Goal: Task Accomplishment & Management: Manage account settings

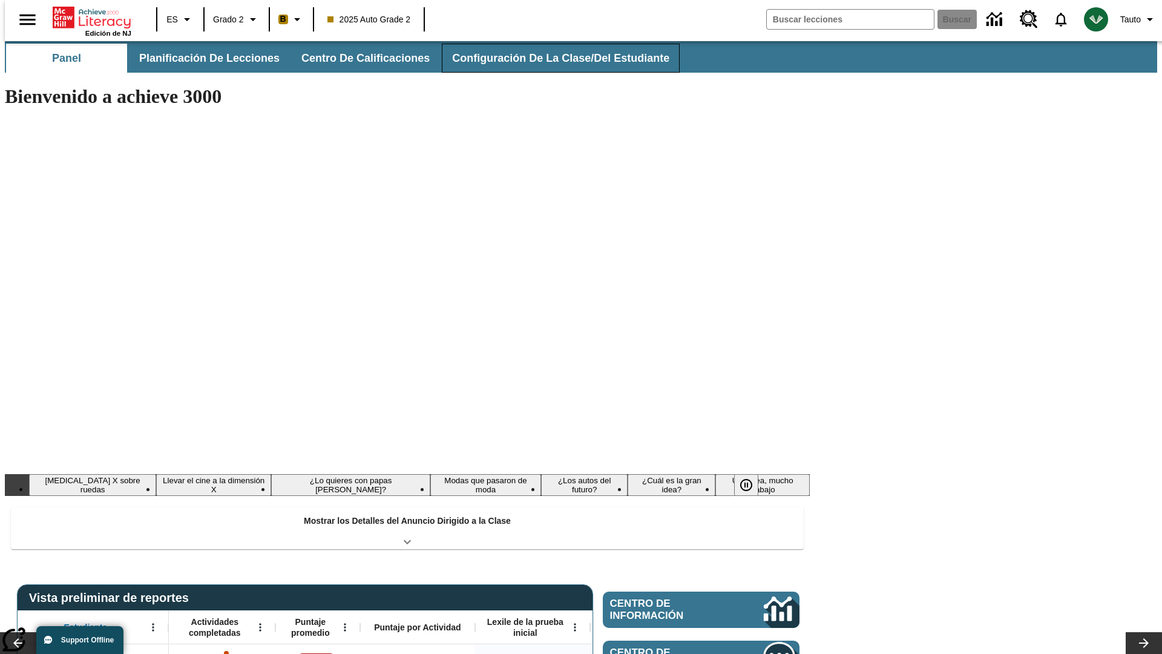
click at [548, 58] on button "Configuración de la clase/del estudiante" at bounding box center [561, 58] width 238 height 29
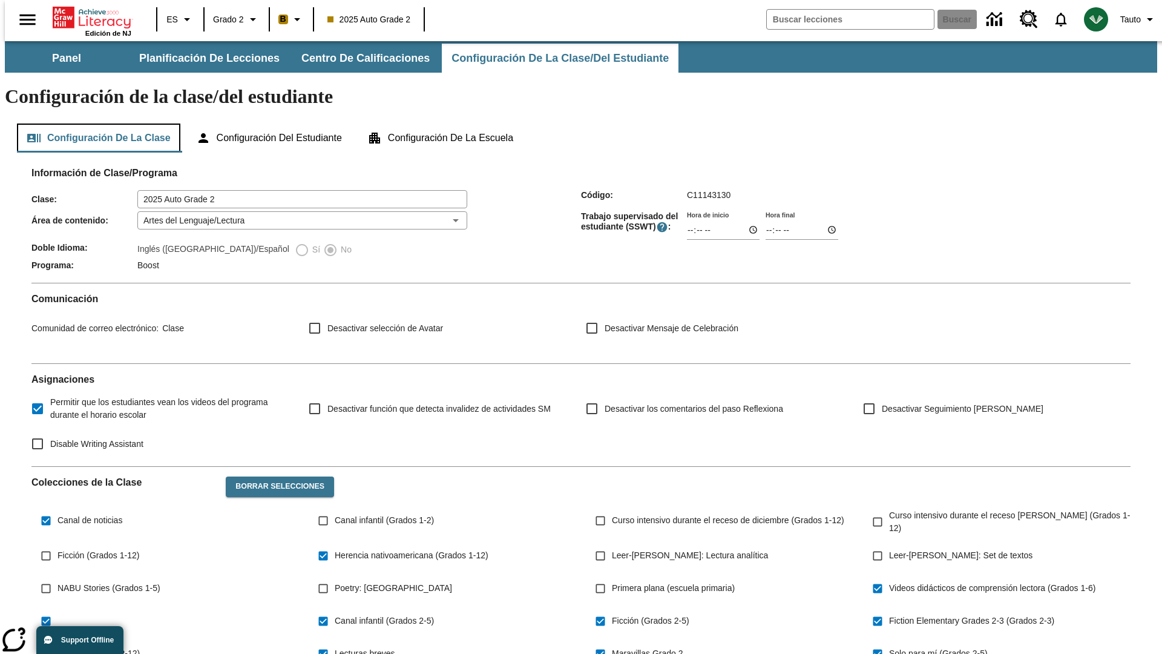
click at [94, 123] on button "Configuración de la clase" at bounding box center [98, 137] width 163 height 29
type input "17:35"
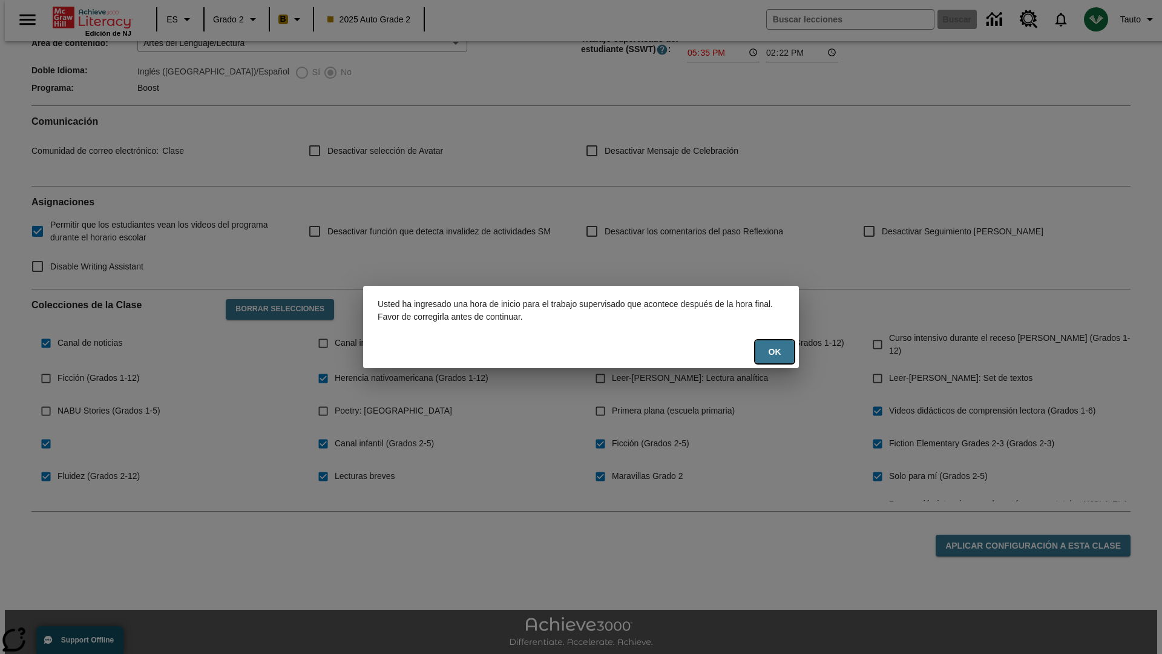
click at [775, 352] on button "OK" at bounding box center [774, 352] width 39 height 24
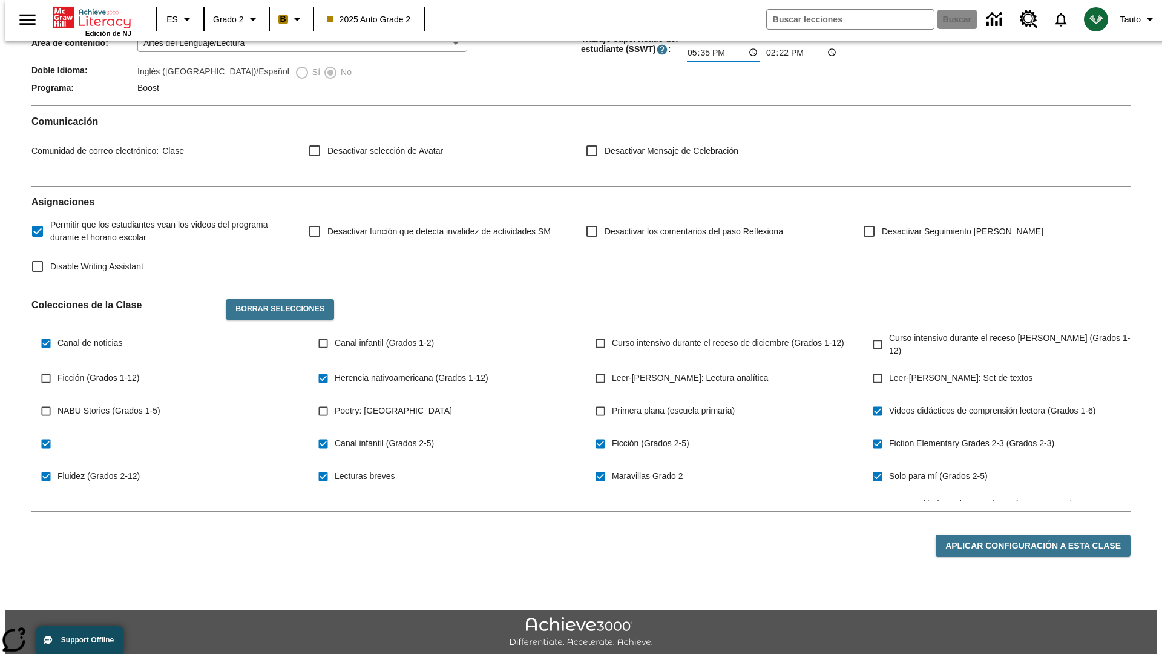
type input "17:35"
click at [1040, 534] on button "Aplicar configuración a esta clase" at bounding box center [1033, 545] width 195 height 22
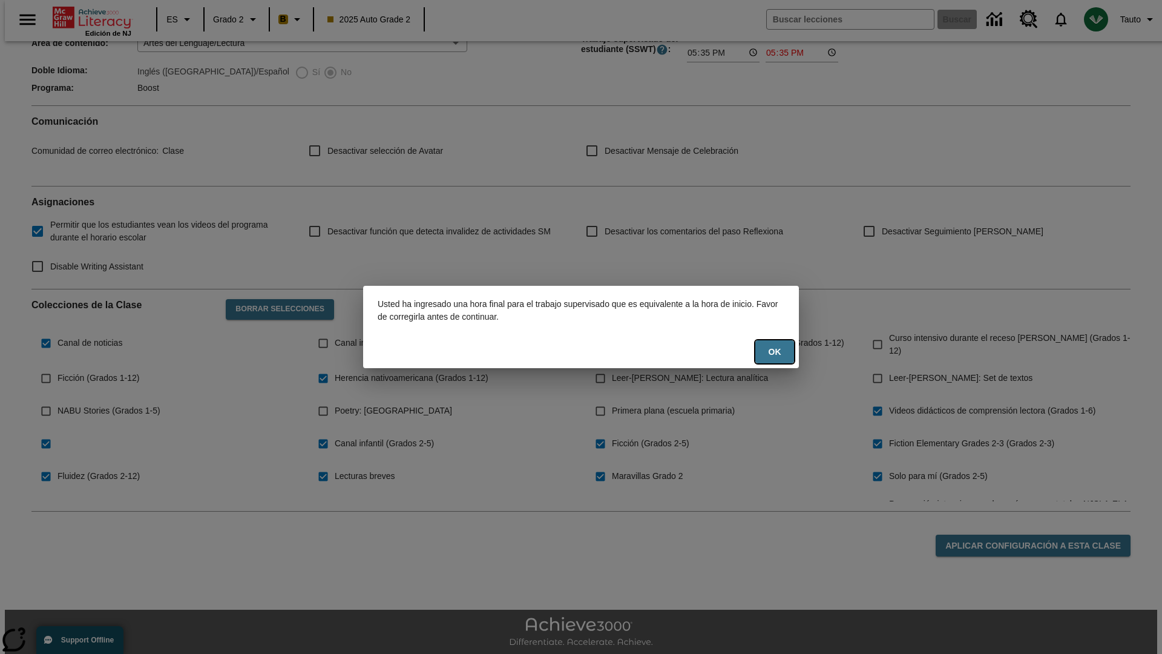
click at [775, 352] on button "OK" at bounding box center [774, 352] width 39 height 24
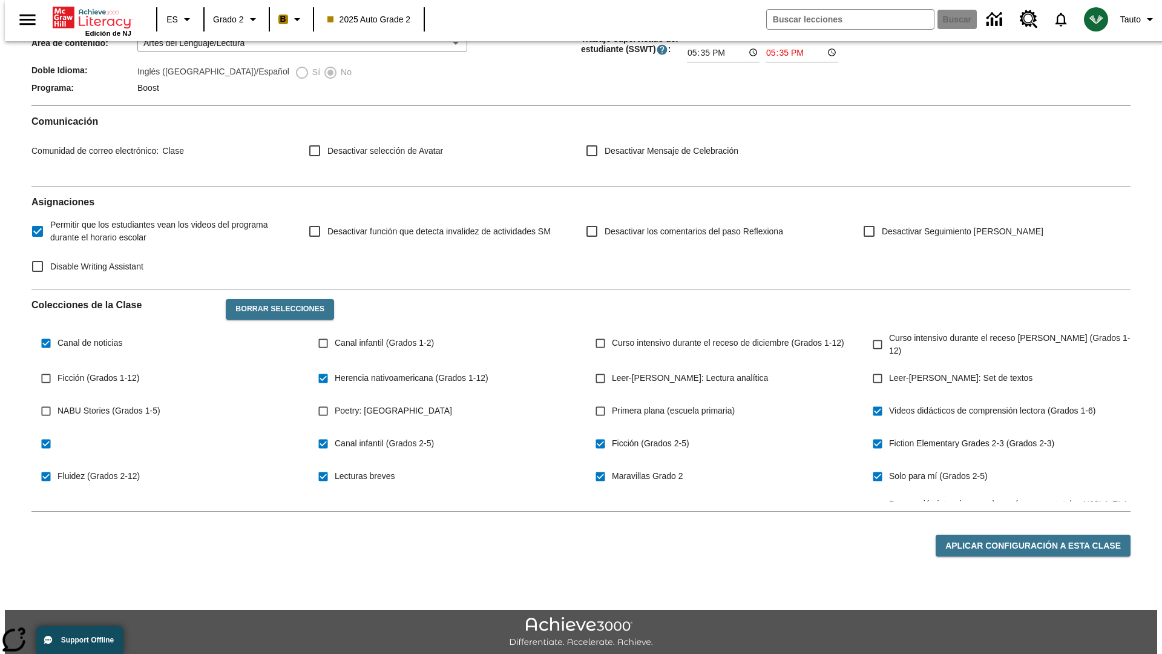
type input "23:35"
type input "23:36"
click at [1040, 534] on button "Aplicar configuración a esta clase" at bounding box center [1033, 545] width 195 height 22
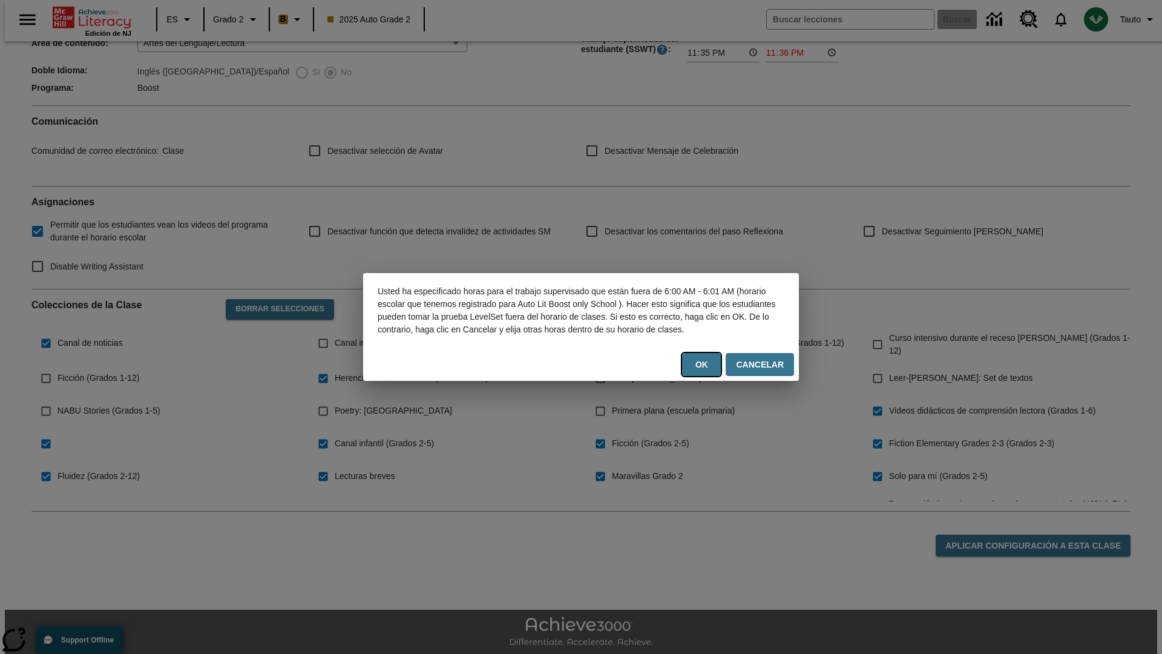
click at [706, 370] on button "OK" at bounding box center [701, 365] width 39 height 24
